Goal: Find specific page/section: Find specific page/section

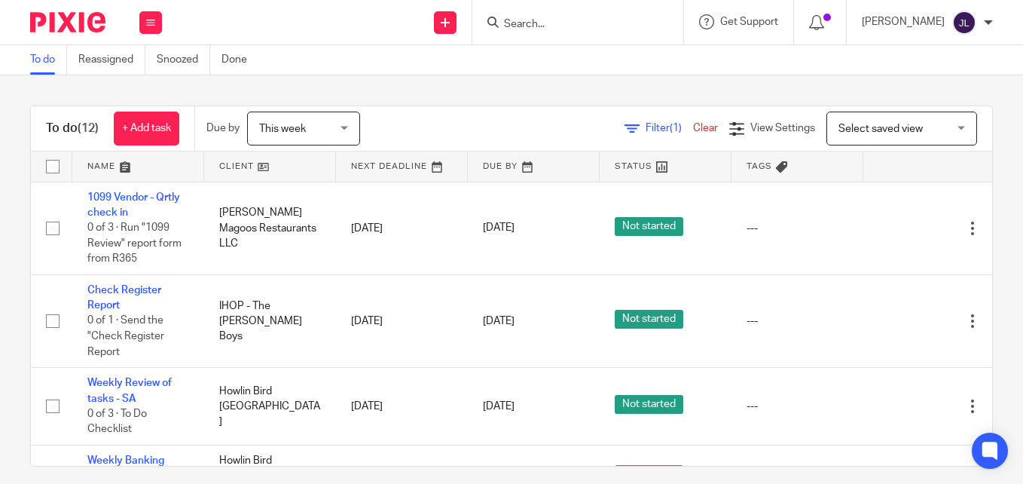
click at [592, 28] on input "Search" at bounding box center [571, 25] width 136 height 14
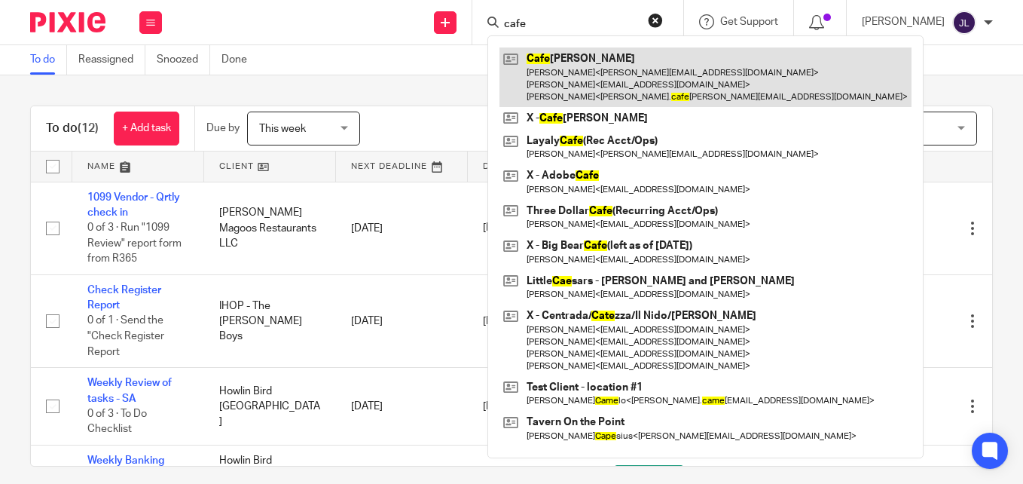
type input "cafe"
click at [570, 62] on link at bounding box center [706, 77] width 412 height 60
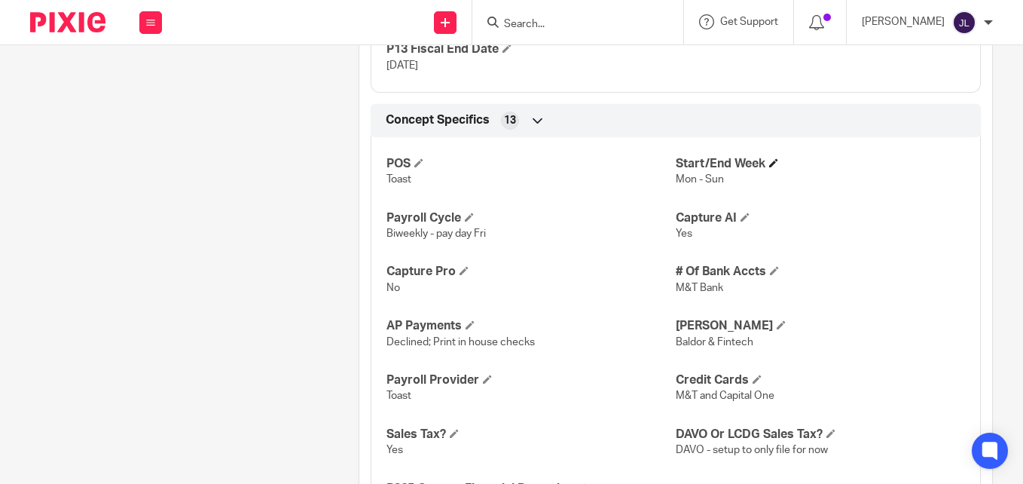
scroll to position [1356, 0]
